Goal: Transaction & Acquisition: Purchase product/service

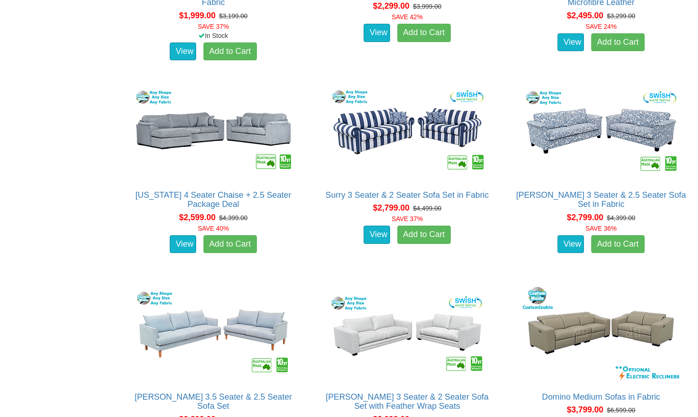
scroll to position [1930, 0]
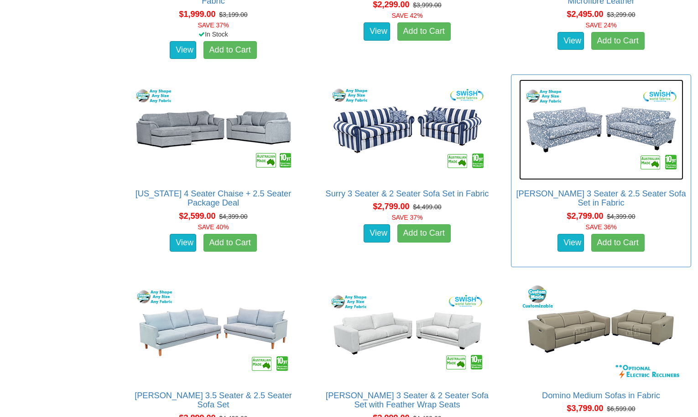
click at [584, 118] on img at bounding box center [601, 129] width 164 height 100
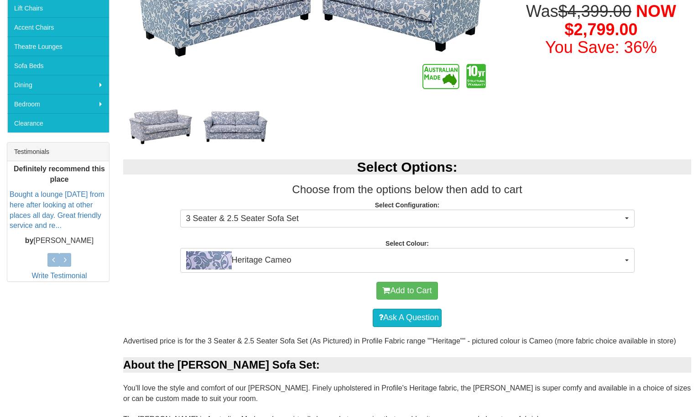
scroll to position [259, 0]
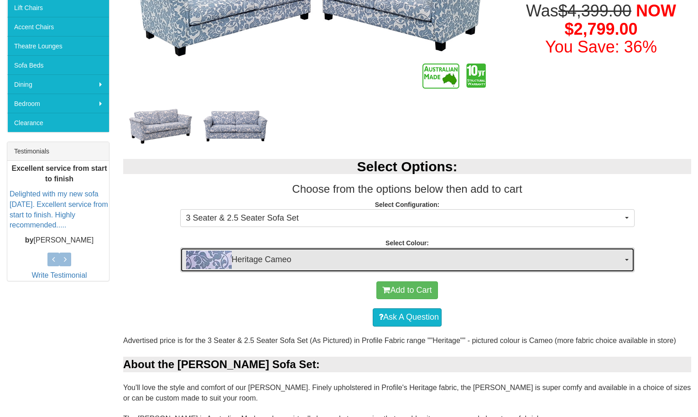
click at [623, 259] on button "Heritage Cameo" at bounding box center [407, 259] width 455 height 25
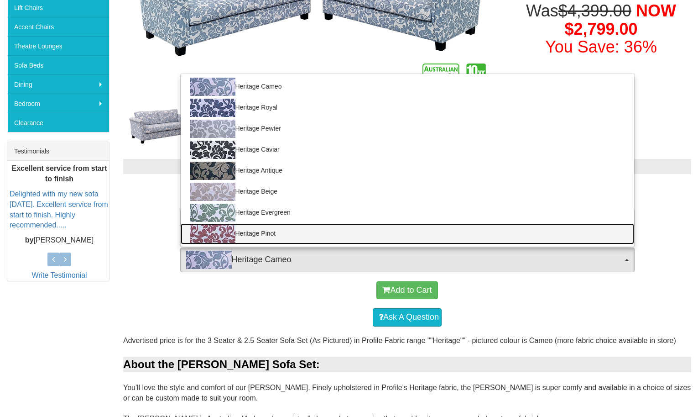
click at [306, 227] on link "Heritage Pinot" at bounding box center [408, 233] width 454 height 21
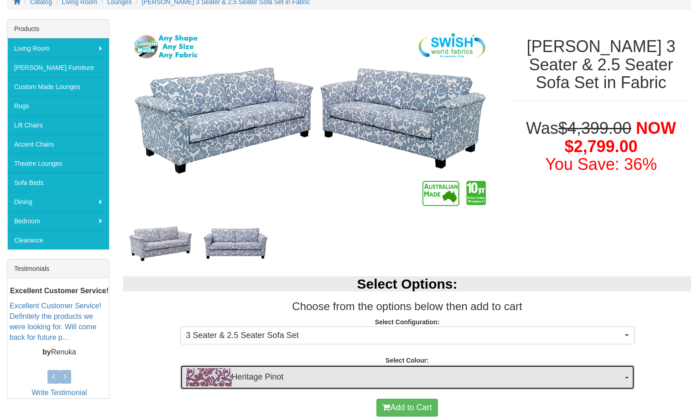
scroll to position [141, 0]
click at [252, 373] on span "Heritage Pinot" at bounding box center [404, 377] width 437 height 18
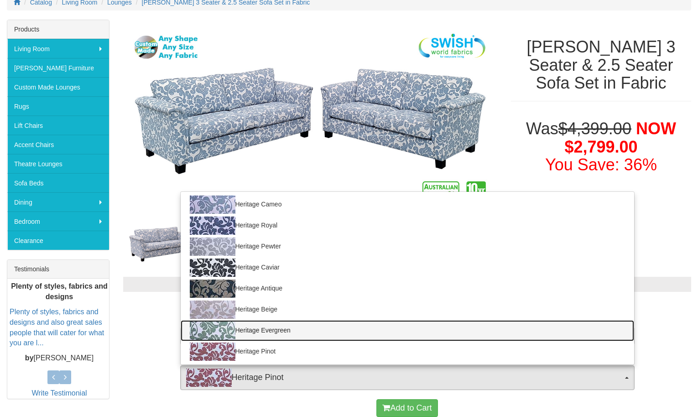
click at [226, 331] on img at bounding box center [213, 330] width 46 height 18
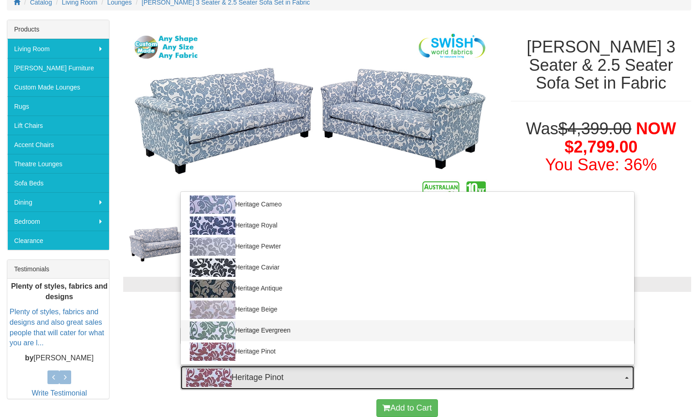
select select "1804"
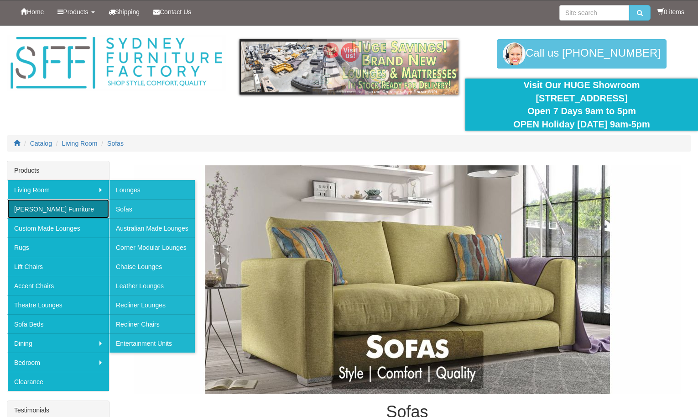
click at [54, 205] on link "[PERSON_NAME] Furniture" at bounding box center [58, 208] width 102 height 19
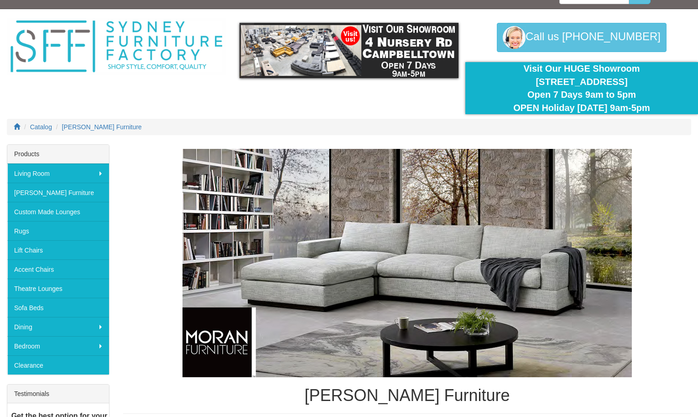
scroll to position [16, 0]
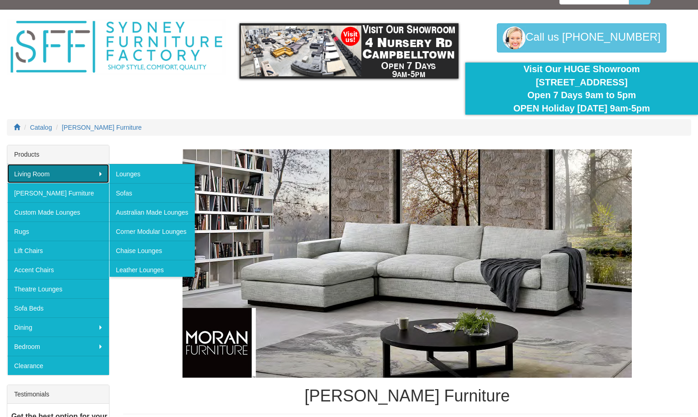
click at [102, 170] on link "Living Room" at bounding box center [58, 173] width 102 height 19
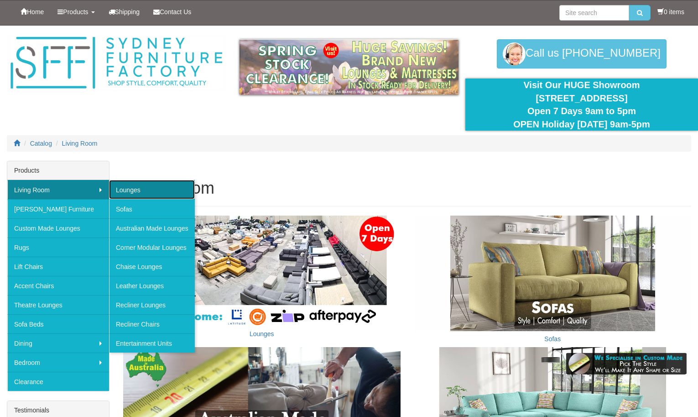
click at [138, 189] on link "Lounges" at bounding box center [152, 189] width 86 height 19
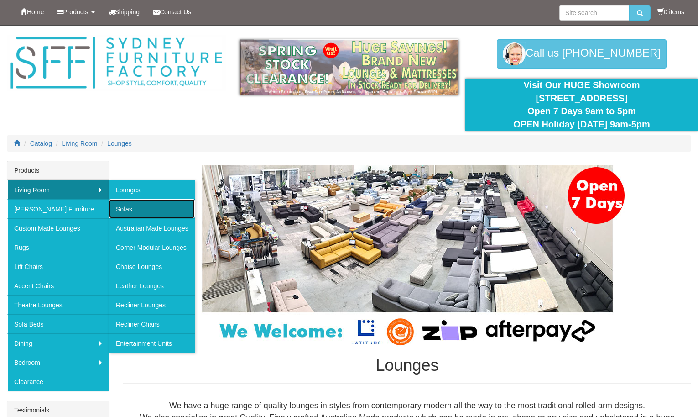
click at [129, 206] on link "Sofas" at bounding box center [152, 208] width 86 height 19
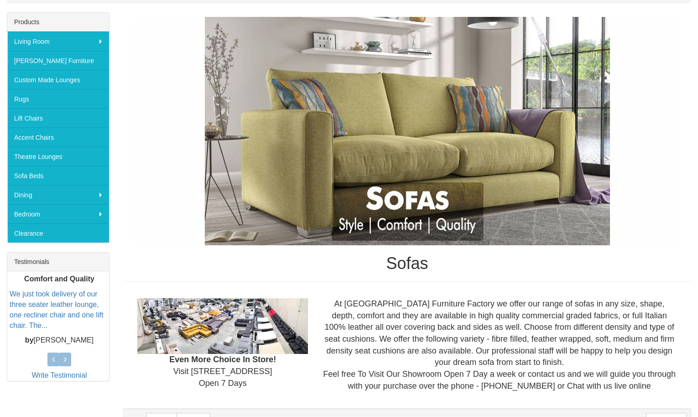
scroll to position [148, 0]
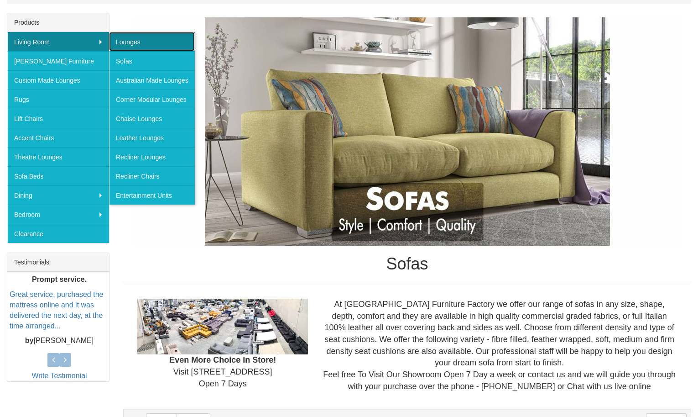
click at [145, 39] on link "Lounges" at bounding box center [152, 41] width 86 height 19
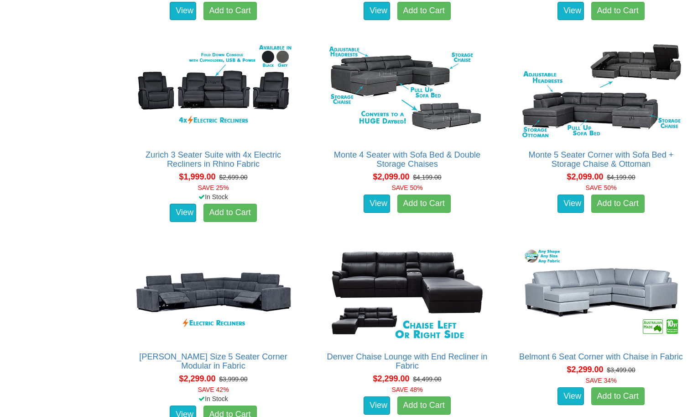
scroll to position [1517, 0]
